Goal: Task Accomplishment & Management: Complete application form

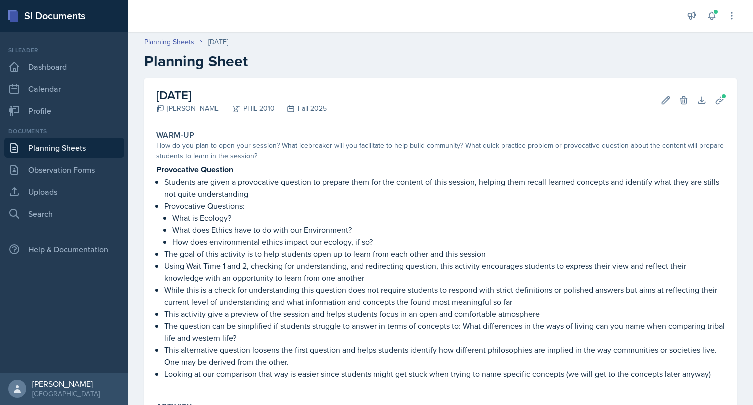
click at [48, 152] on link "Planning Sheets" at bounding box center [64, 148] width 120 height 20
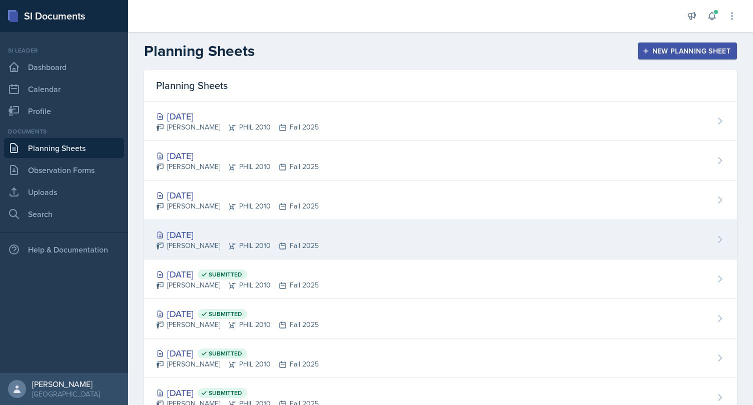
click at [243, 234] on div "[DATE]" at bounding box center [237, 235] width 163 height 14
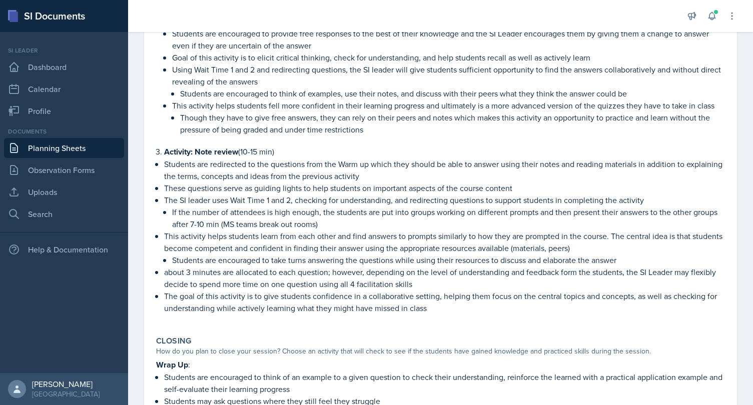
scroll to position [727, 0]
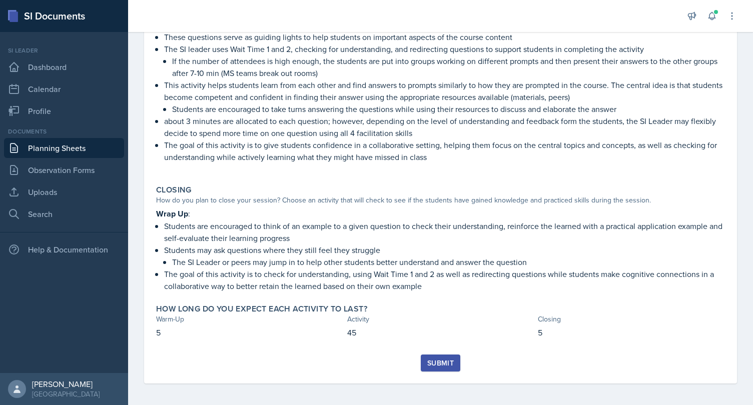
click at [439, 359] on div "Submit" at bounding box center [440, 363] width 27 height 8
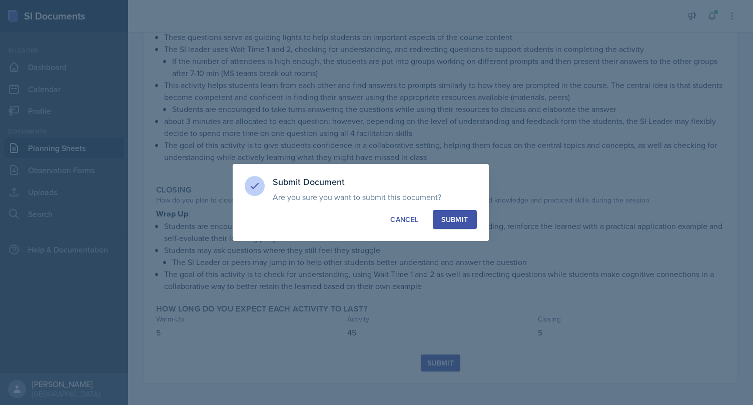
click at [457, 215] on div "Submit" at bounding box center [454, 220] width 27 height 10
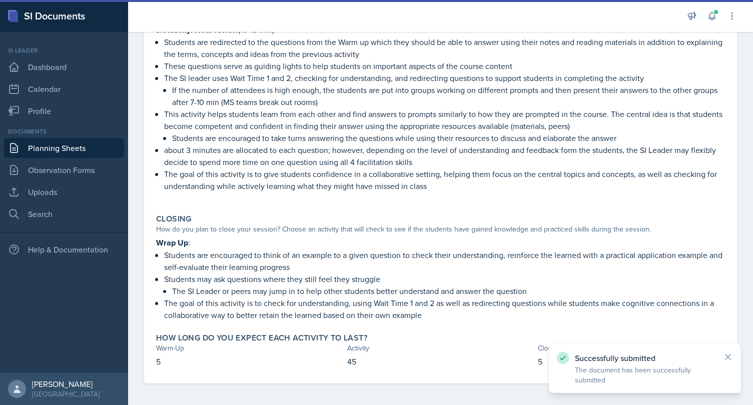
click at [69, 148] on link "Planning Sheets" at bounding box center [64, 148] width 120 height 20
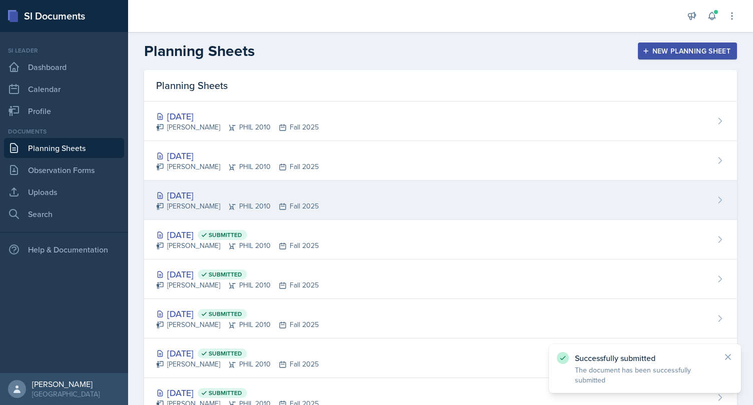
click at [209, 194] on div "[DATE]" at bounding box center [237, 196] width 163 height 14
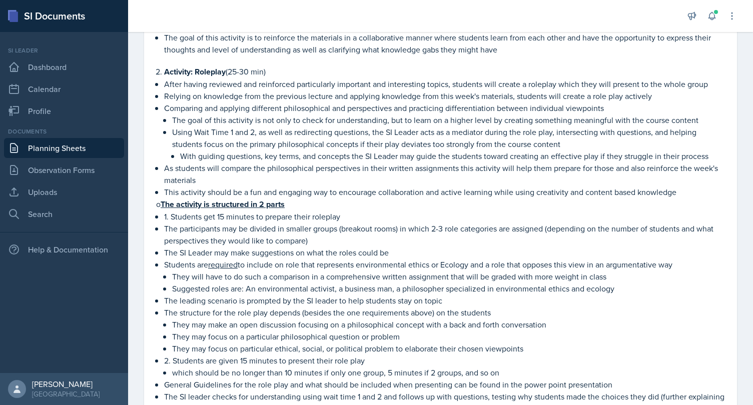
scroll to position [645, 0]
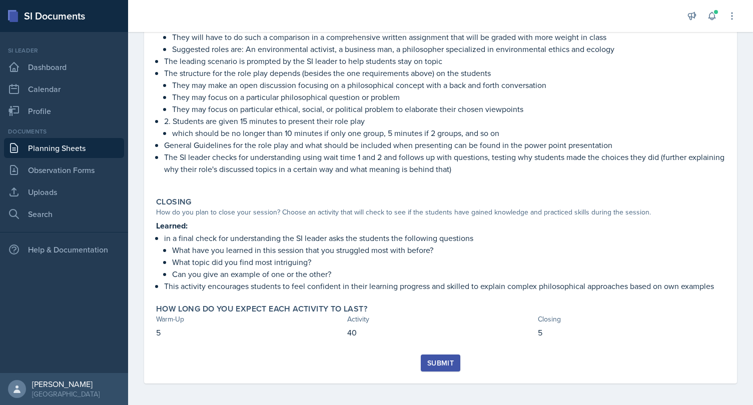
click at [450, 365] on div "Submit" at bounding box center [440, 363] width 27 height 8
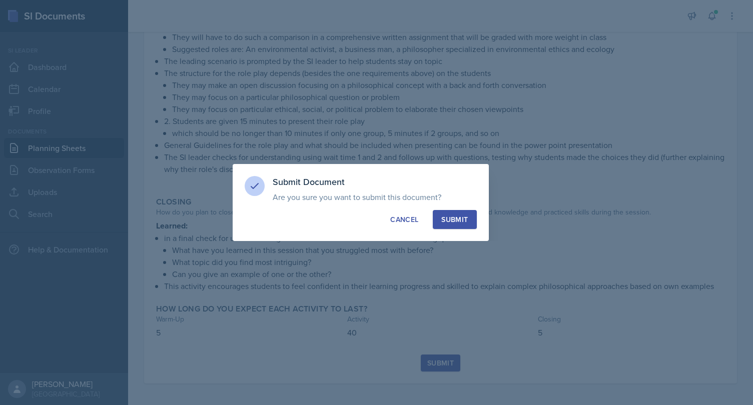
click at [462, 218] on div "Submit" at bounding box center [454, 220] width 27 height 10
